Goal: Task Accomplishment & Management: Complete application form

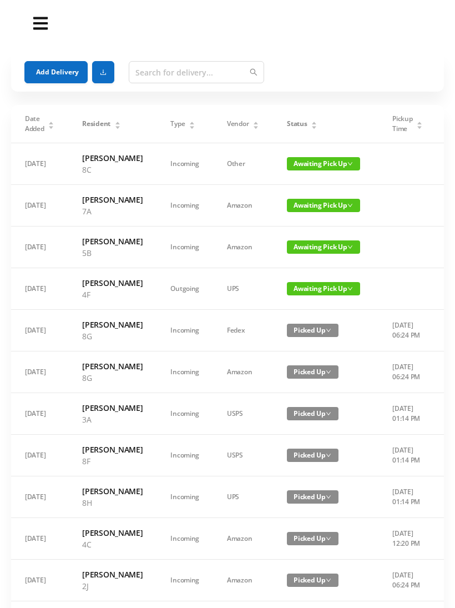
scroll to position [1, 0]
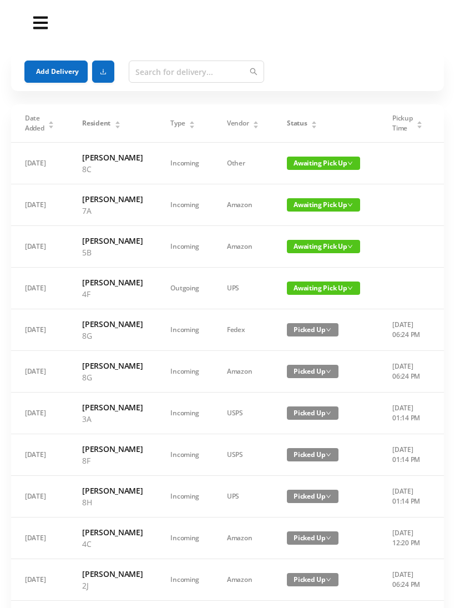
click at [41, 64] on button "Add Delivery" at bounding box center [55, 72] width 63 height 22
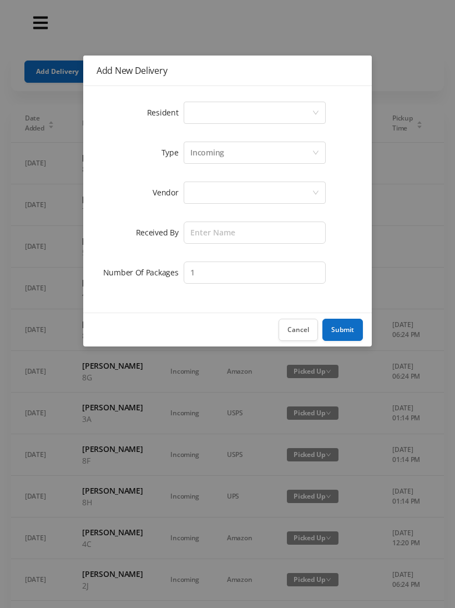
click at [192, 118] on div "Select a person" at bounding box center [252, 112] width 122 height 21
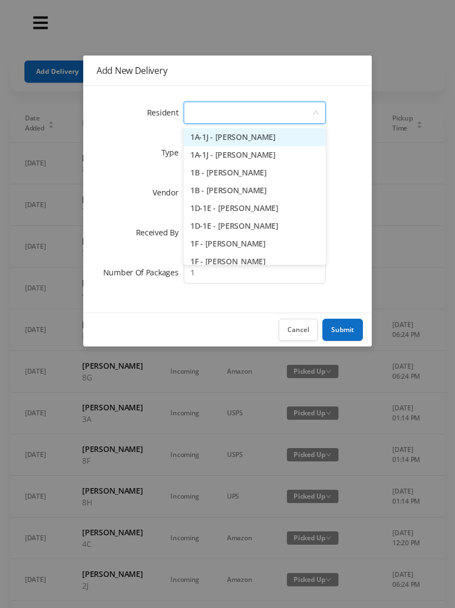
scroll to position [0, 0]
type input "6g"
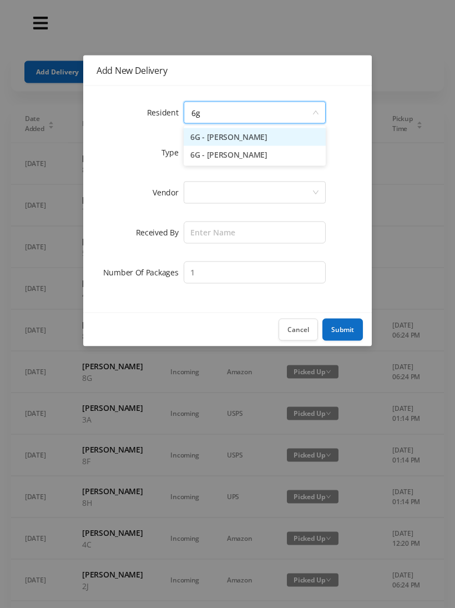
click at [219, 130] on li "6G - [PERSON_NAME]" at bounding box center [255, 137] width 142 height 18
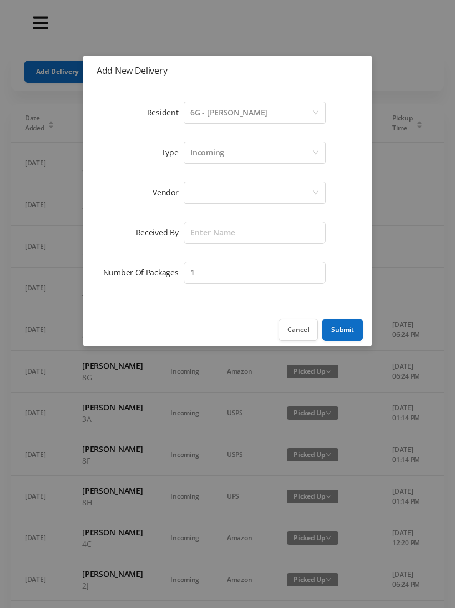
click at [192, 195] on div at bounding box center [252, 192] width 122 height 21
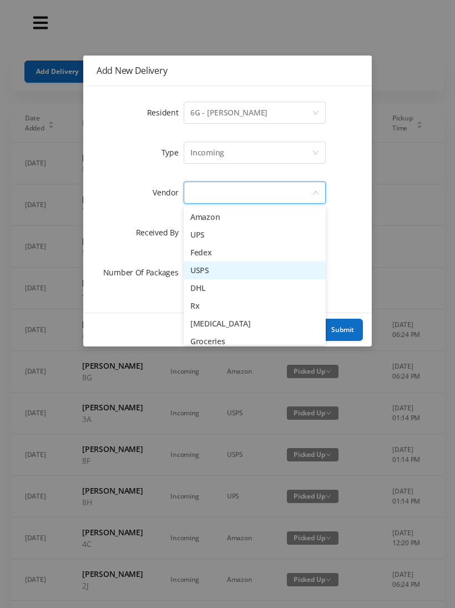
click at [194, 269] on li "USPS" at bounding box center [255, 271] width 142 height 18
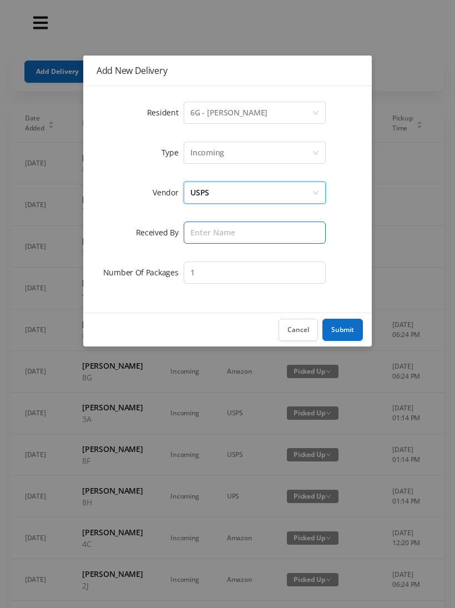
click at [187, 227] on input "text" at bounding box center [255, 233] width 142 height 22
type input "[PERSON_NAME]"
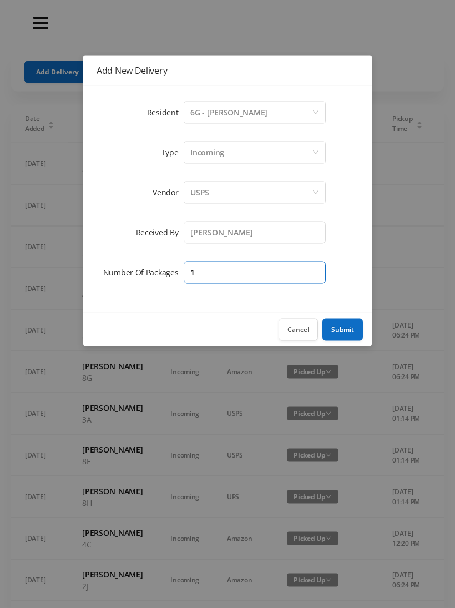
click at [235, 272] on input "1" at bounding box center [255, 273] width 142 height 22
type input "2"
click at [342, 330] on button "Submit" at bounding box center [343, 330] width 41 height 22
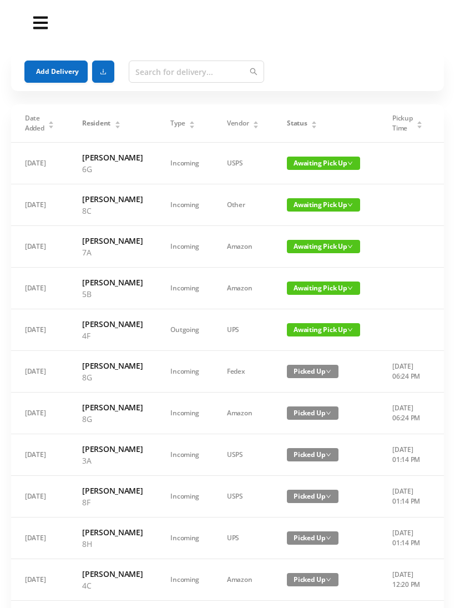
click at [52, 68] on button "Add Delivery" at bounding box center [55, 72] width 63 height 22
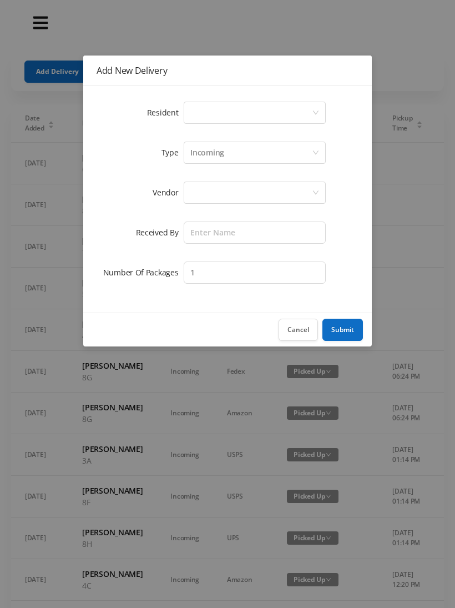
click at [198, 108] on div "Select a person" at bounding box center [252, 112] width 122 height 21
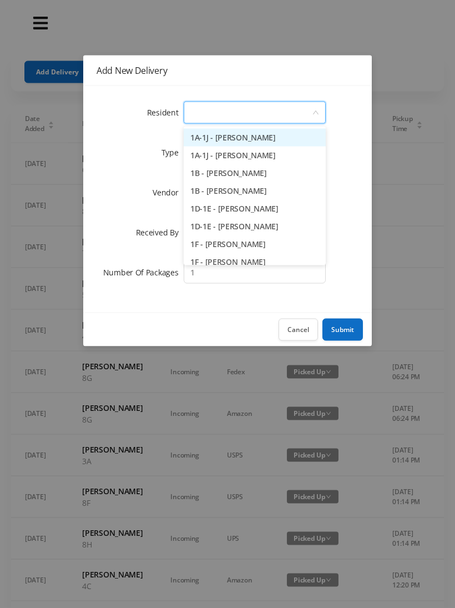
click at [198, 107] on input at bounding box center [252, 112] width 122 height 21
type input "6f"
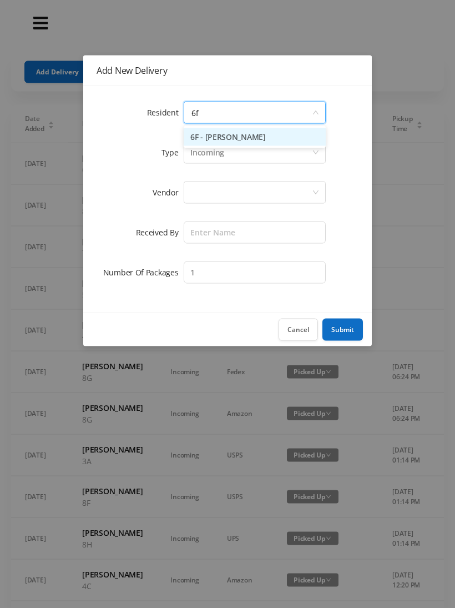
click at [208, 134] on li "6F - [PERSON_NAME]" at bounding box center [255, 137] width 142 height 18
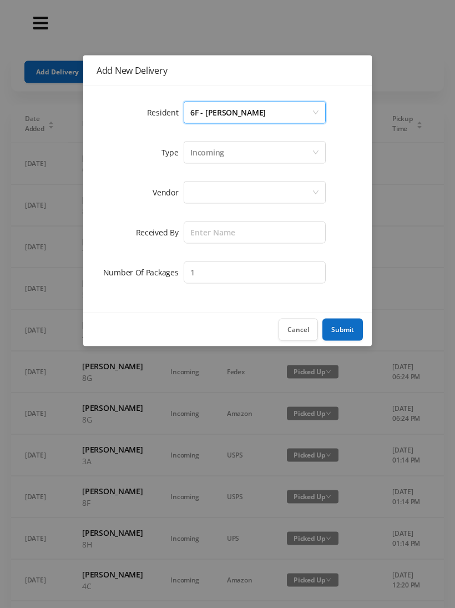
scroll to position [1, 0]
click at [191, 189] on div at bounding box center [252, 192] width 122 height 21
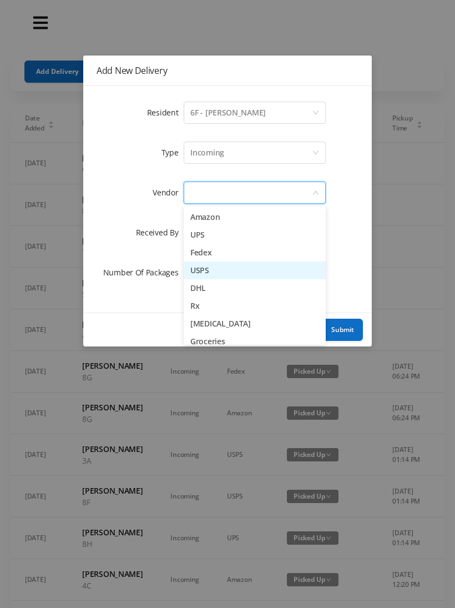
click at [193, 272] on li "USPS" at bounding box center [255, 271] width 142 height 18
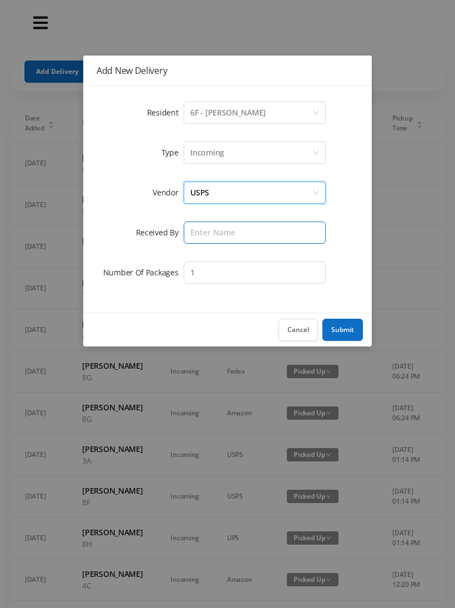
click at [193, 233] on input "text" at bounding box center [255, 233] width 142 height 22
type input "[PERSON_NAME]"
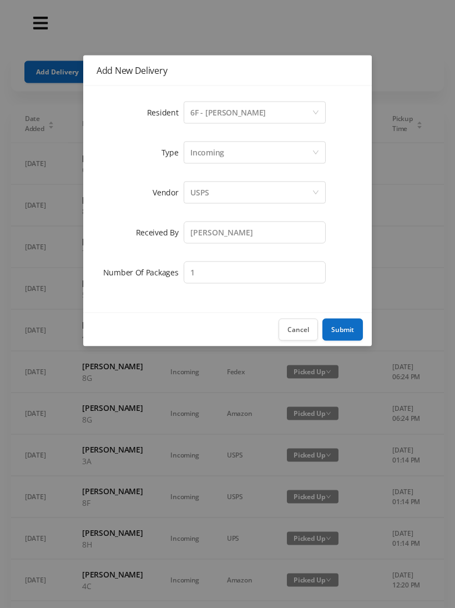
click at [335, 325] on button "Submit" at bounding box center [343, 330] width 41 height 22
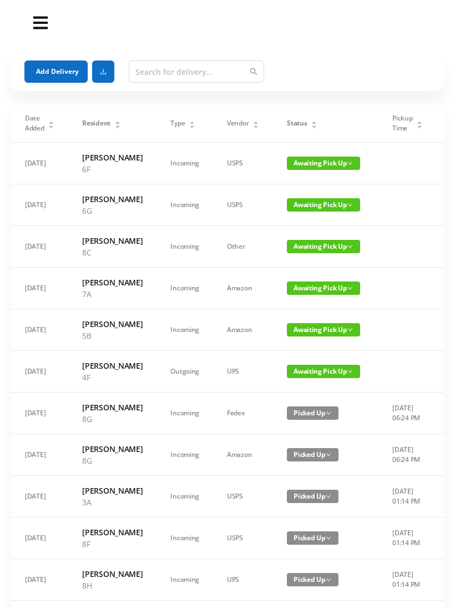
click at [54, 69] on button "Add Delivery" at bounding box center [55, 72] width 63 height 22
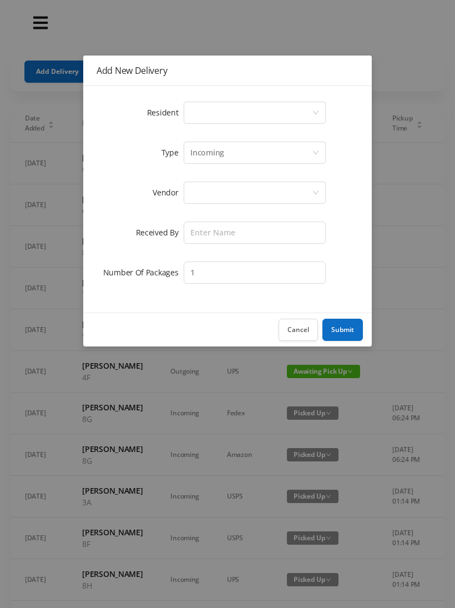
click at [184, 107] on div "Select a person" at bounding box center [255, 113] width 142 height 22
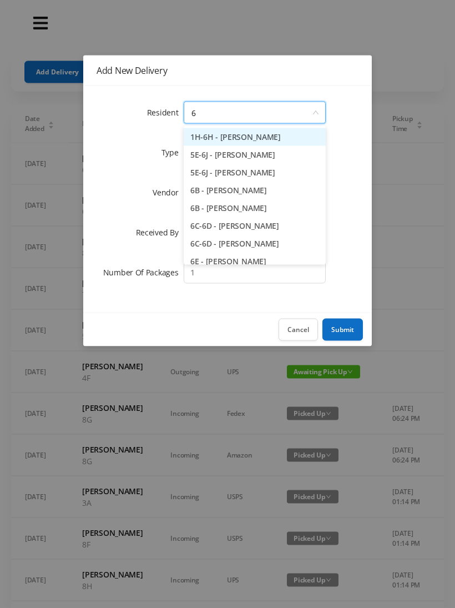
type input "6c"
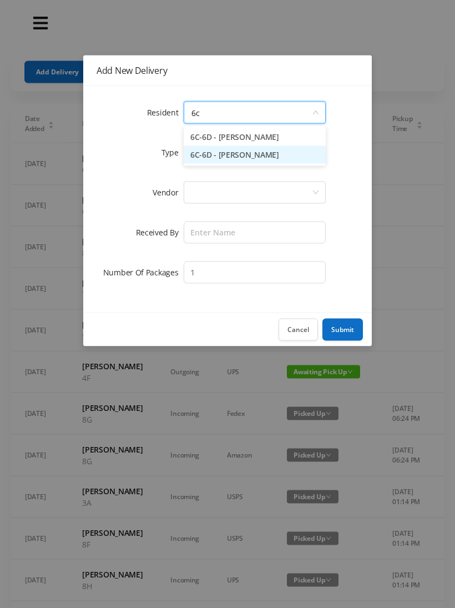
click at [227, 153] on li "6C-6D - [PERSON_NAME]" at bounding box center [255, 155] width 142 height 18
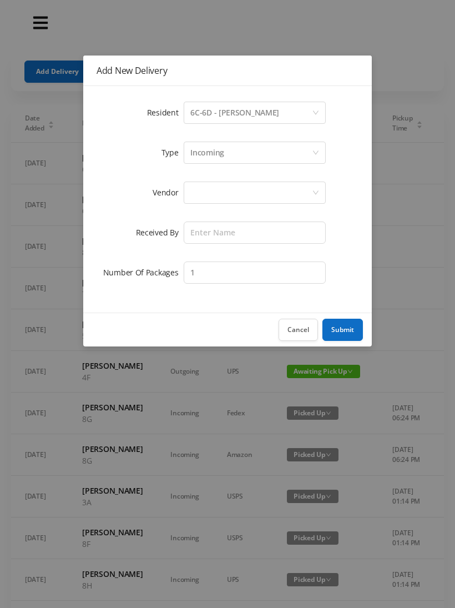
click at [191, 196] on div at bounding box center [252, 192] width 122 height 21
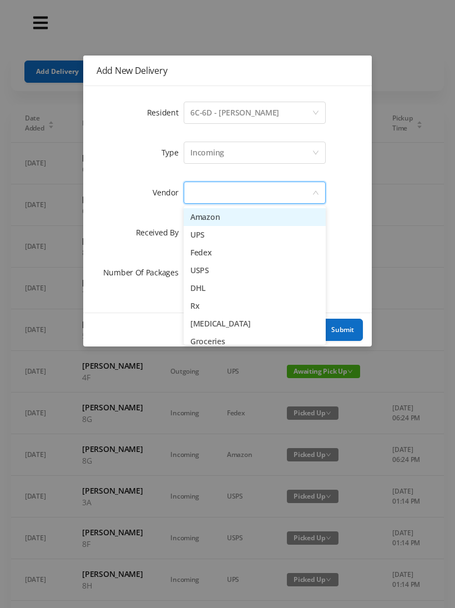
click at [188, 303] on li "Rx" at bounding box center [255, 306] width 142 height 18
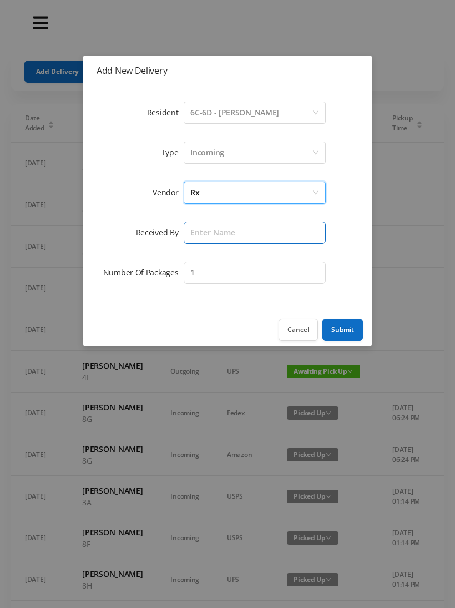
click at [192, 231] on input "text" at bounding box center [255, 233] width 142 height 22
type input "[PERSON_NAME]"
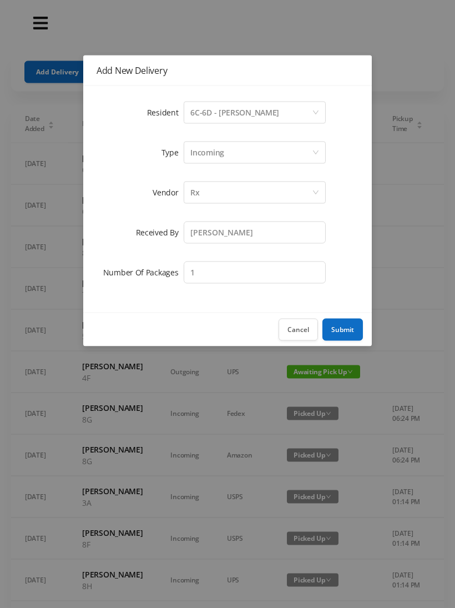
click at [344, 327] on button "Submit" at bounding box center [343, 330] width 41 height 22
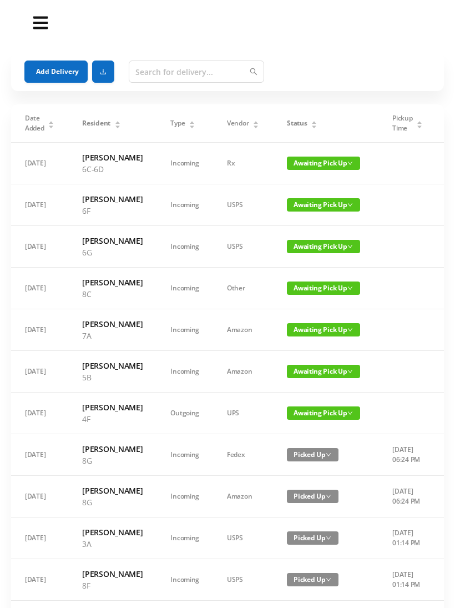
click at [299, 118] on div "Status" at bounding box center [302, 123] width 31 height 10
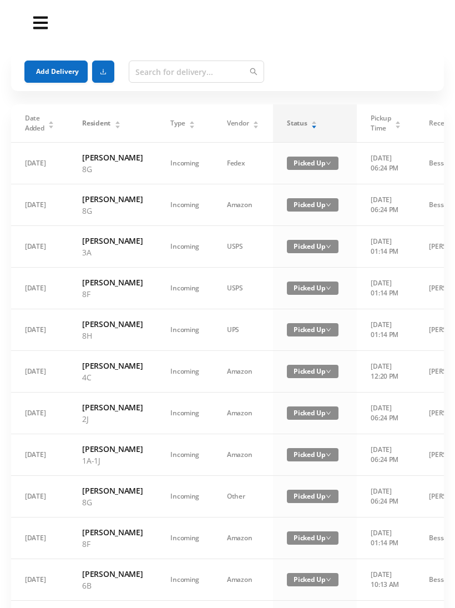
click at [313, 122] on div "Status" at bounding box center [302, 123] width 31 height 10
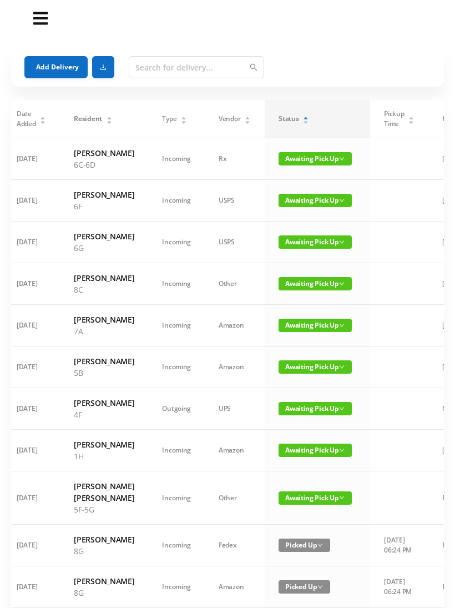
scroll to position [0, 0]
